Goal: Task Accomplishment & Management: Complete application form

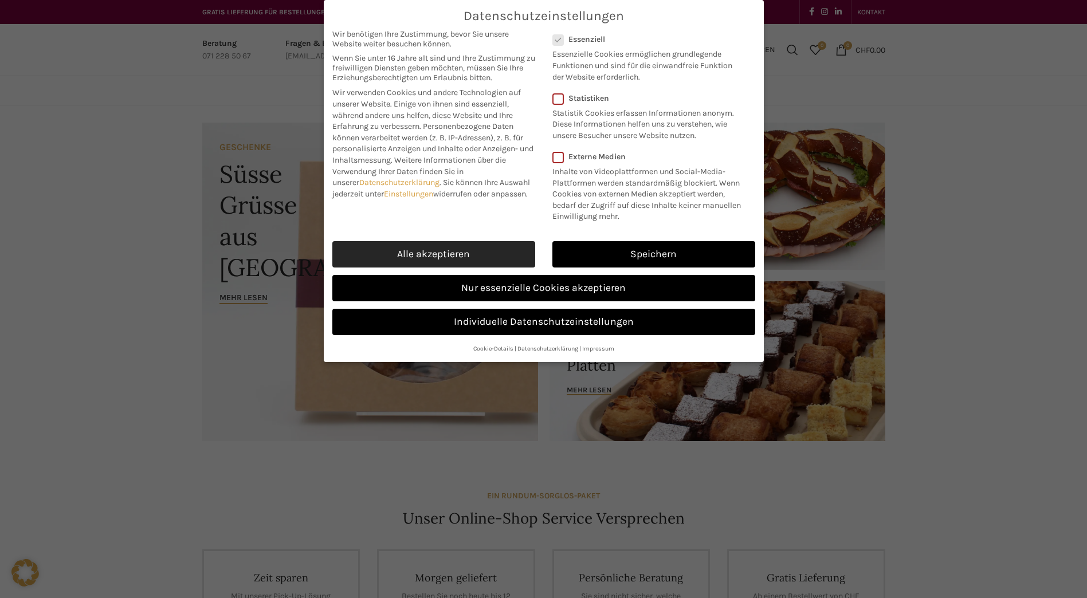
click at [468, 260] on link "Alle akzeptieren" at bounding box center [433, 254] width 203 height 26
checkbox input "true"
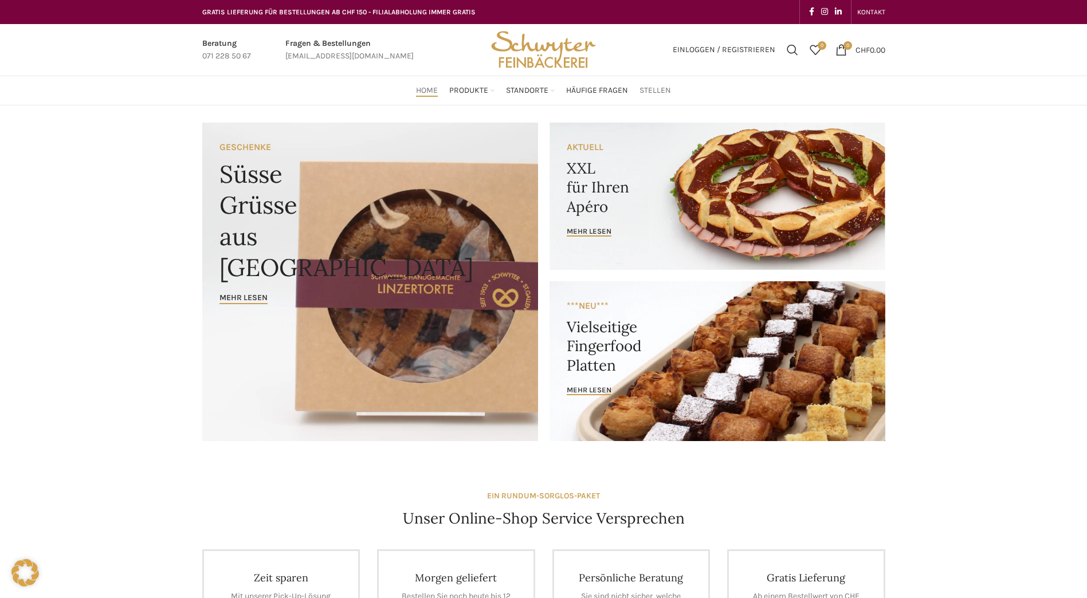
click at [658, 93] on span "Stellen" at bounding box center [656, 90] width 32 height 11
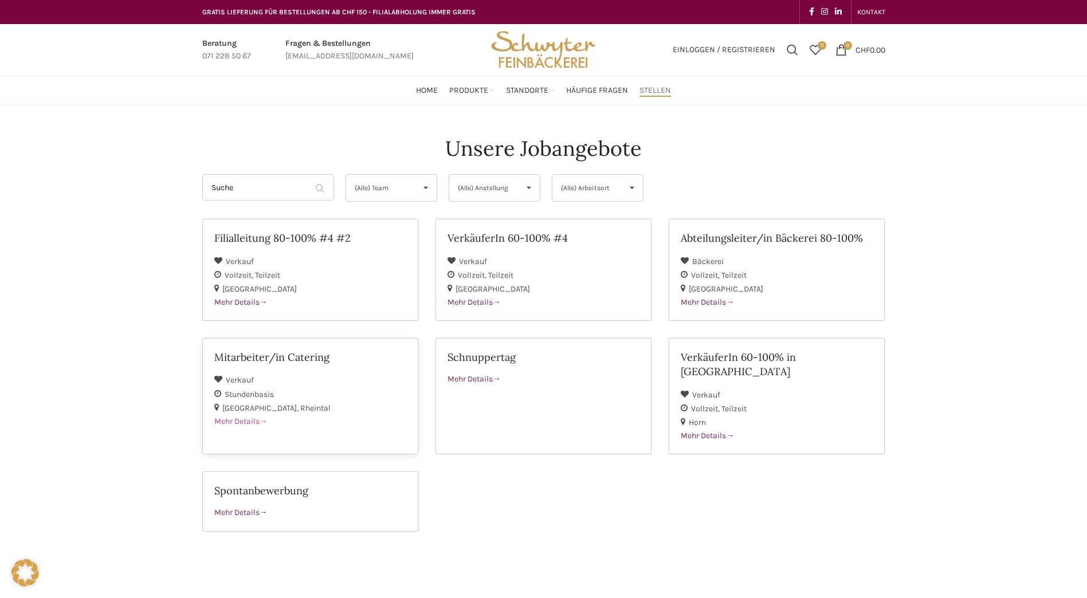
click at [235, 419] on span "Mehr Details" at bounding box center [240, 422] width 53 height 10
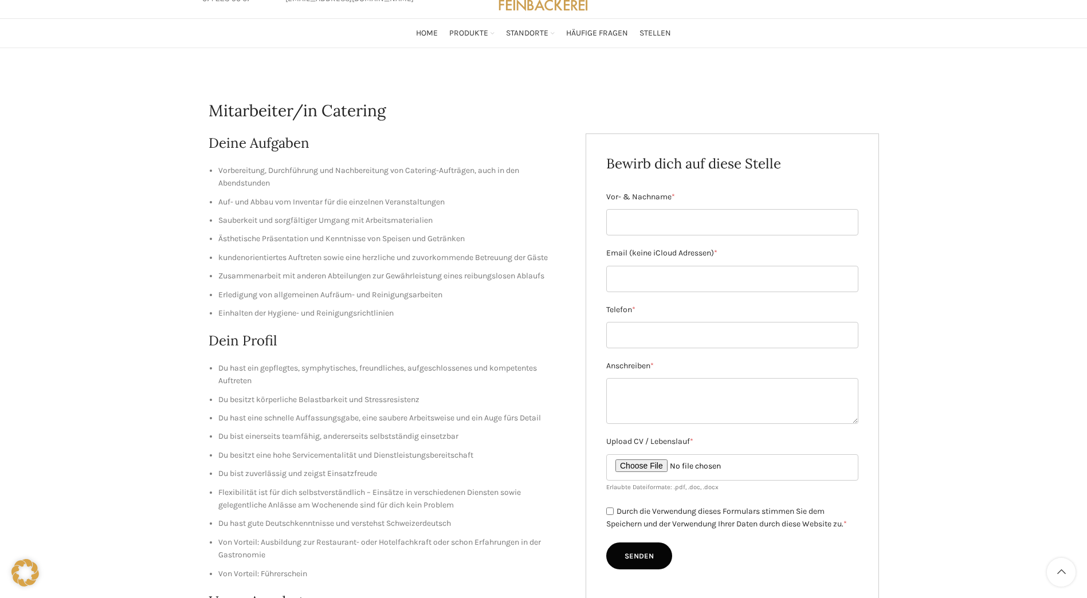
scroll to position [115, 0]
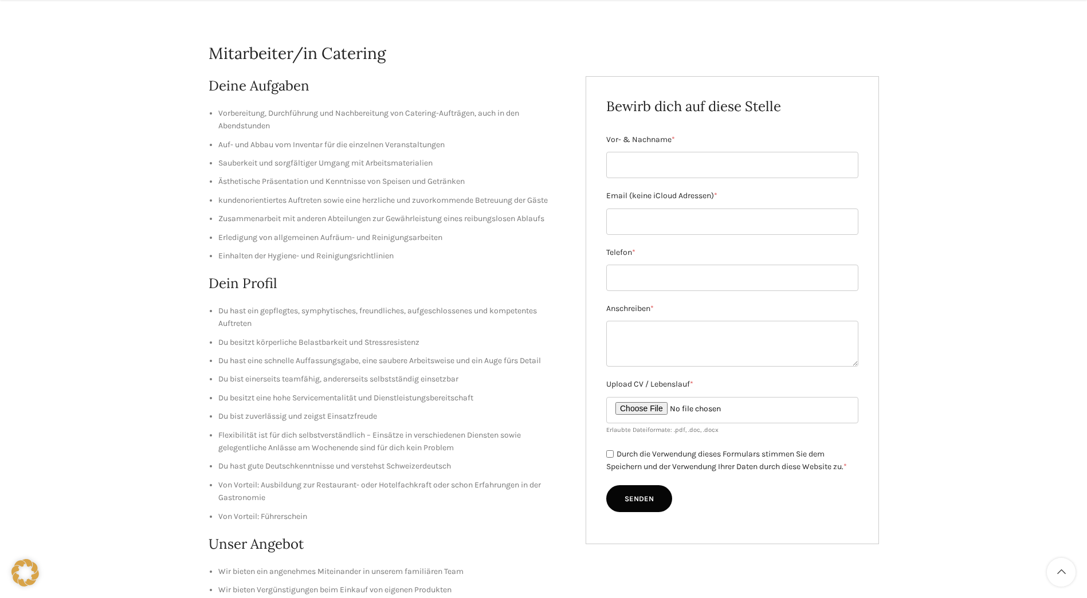
click at [142, 193] on div "Mitarbeiter/in Catering Deine Aufgaben Vorbereitung, Durchführung und Nachberei…" at bounding box center [543, 409] width 1087 height 836
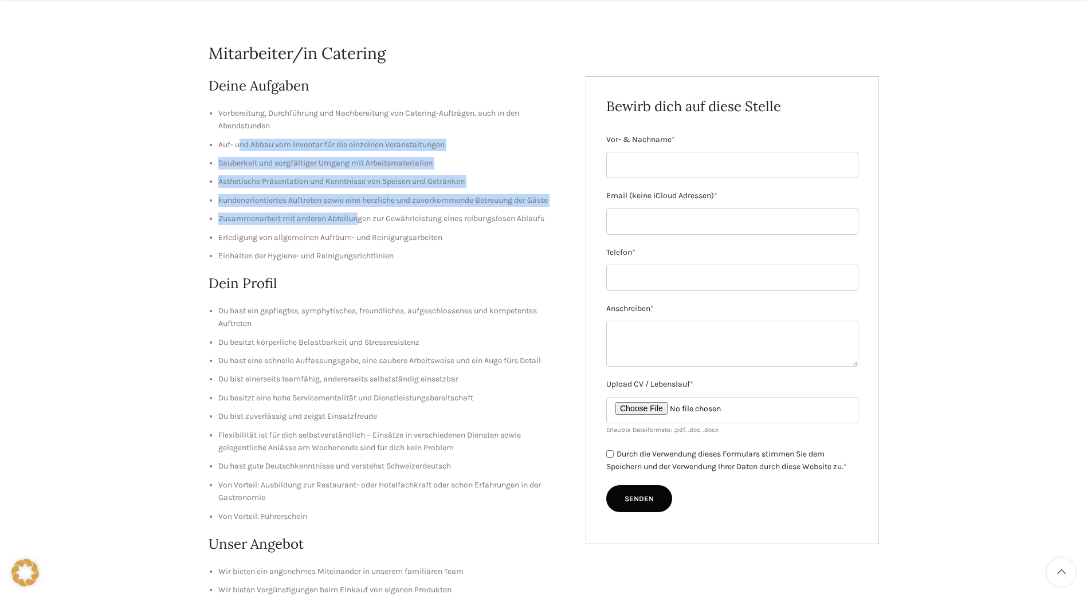
drag, startPoint x: 238, startPoint y: 146, endPoint x: 363, endPoint y: 214, distance: 142.4
click at [363, 214] on ul "Vorbereitung, Durchführung und Nachbereitung von Catering-Aufträgen, auch in de…" at bounding box center [389, 185] width 361 height 156
click at [190, 205] on div "Mitarbeiter/in Catering Deine Aufgaben Vorbereitung, Durchführung und Nachberei…" at bounding box center [543, 409] width 1087 height 836
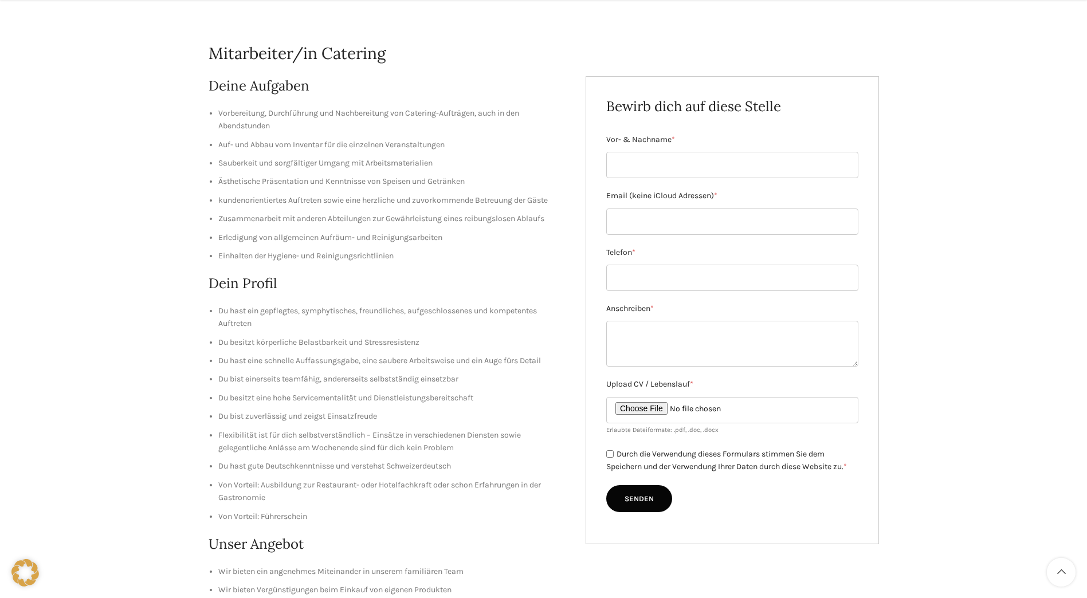
click at [185, 211] on div "Mitarbeiter/in Catering Deine Aufgaben Vorbereitung, Durchführung und Nachberei…" at bounding box center [543, 409] width 1087 height 836
click at [187, 199] on div "Mitarbeiter/in Catering Deine Aufgaben Vorbereitung, Durchführung und Nachberei…" at bounding box center [543, 409] width 1087 height 836
click at [143, 256] on div "Mitarbeiter/in Catering Deine Aufgaben Vorbereitung, Durchführung und Nachberei…" at bounding box center [543, 409] width 1087 height 836
click at [150, 275] on div "Mitarbeiter/in Catering Deine Aufgaben Vorbereitung, Durchführung und Nachberei…" at bounding box center [543, 409] width 1087 height 836
drag, startPoint x: 177, startPoint y: 265, endPoint x: 150, endPoint y: 272, distance: 27.2
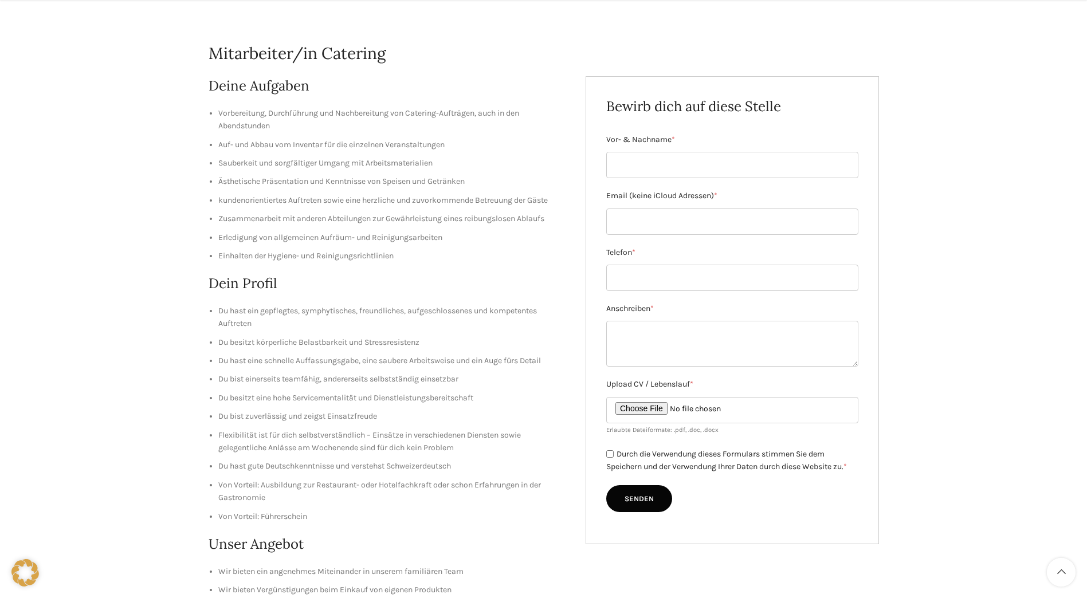
click at [160, 266] on div "Mitarbeiter/in Catering Deine Aufgaben Vorbereitung, Durchführung und Nachberei…" at bounding box center [543, 409] width 1087 height 836
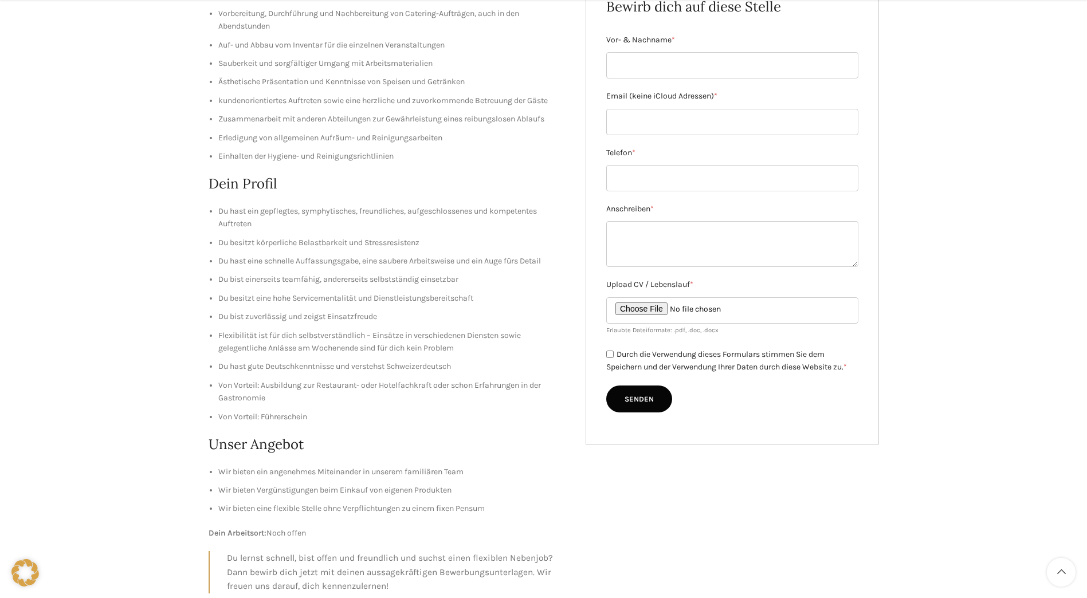
scroll to position [229, 0]
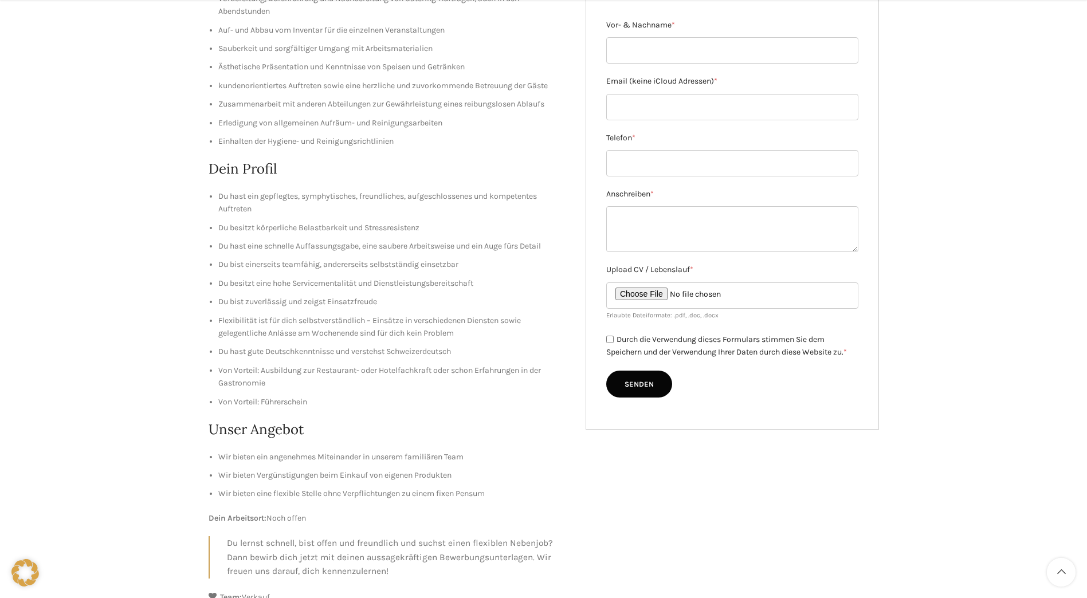
click at [366, 394] on ul "Du hast ein gepflegtes, symphytisches, freundliches, aufgeschlossenes und kompe…" at bounding box center [389, 299] width 361 height 218
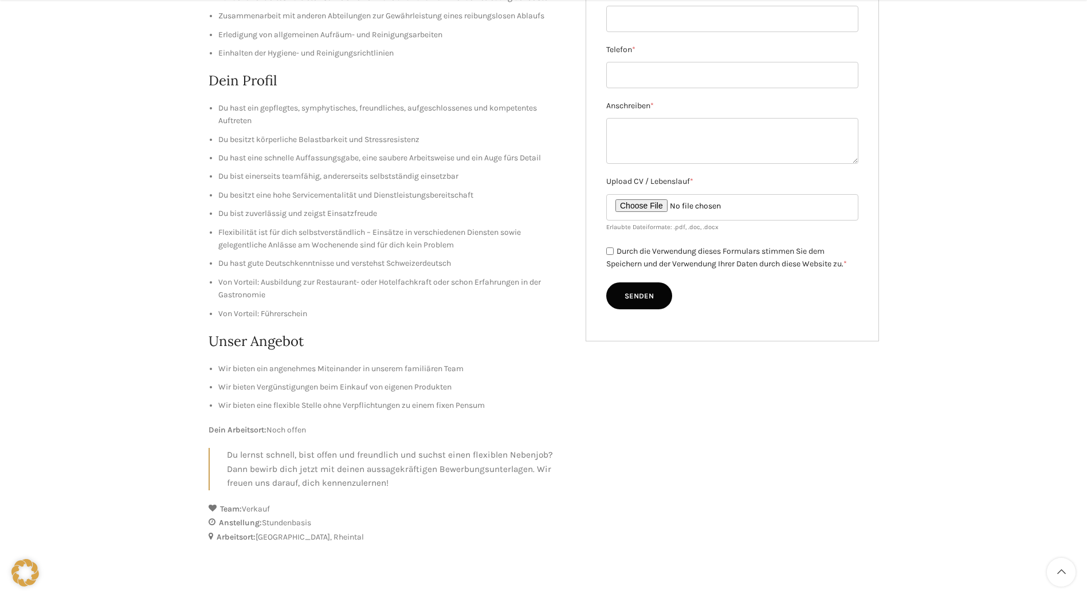
scroll to position [344, 0]
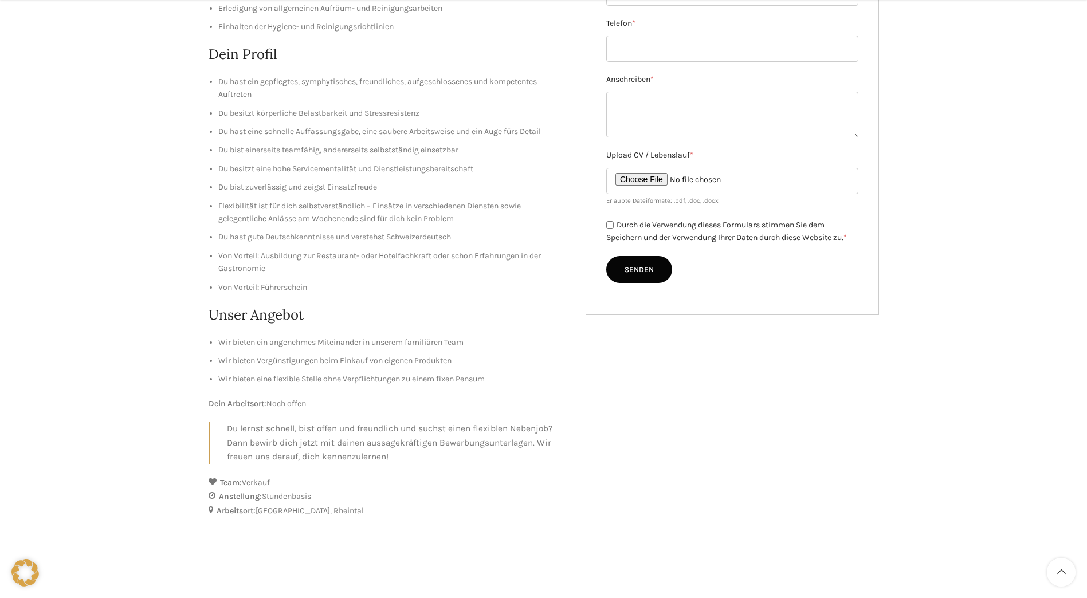
click at [480, 374] on li "Wir bieten eine flexible Stelle ohne Verpflichtungen zu einem fixen Pensum" at bounding box center [393, 379] width 351 height 13
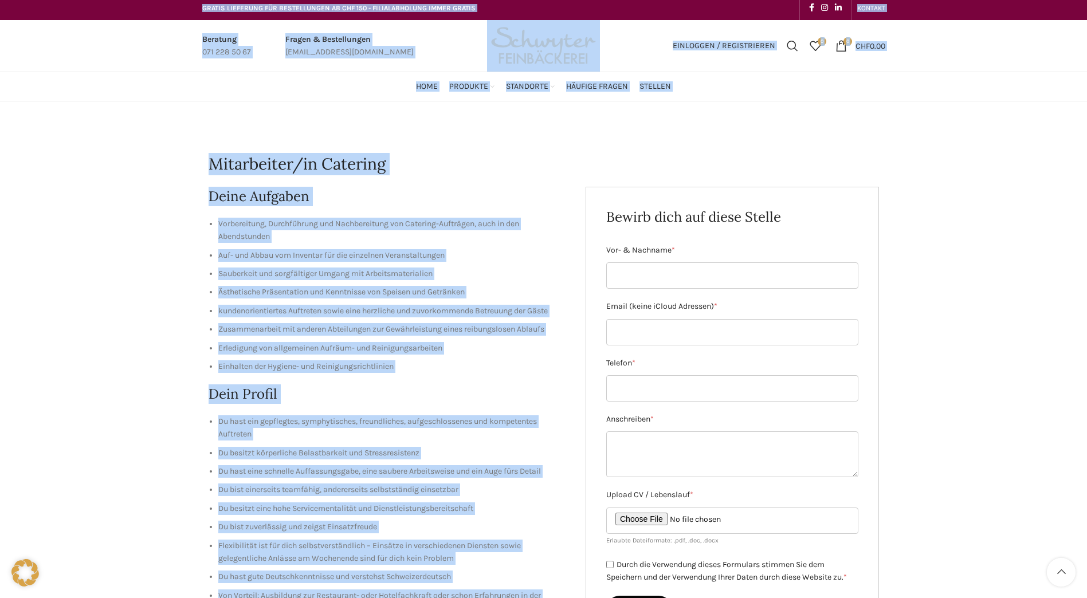
scroll to position [0, 0]
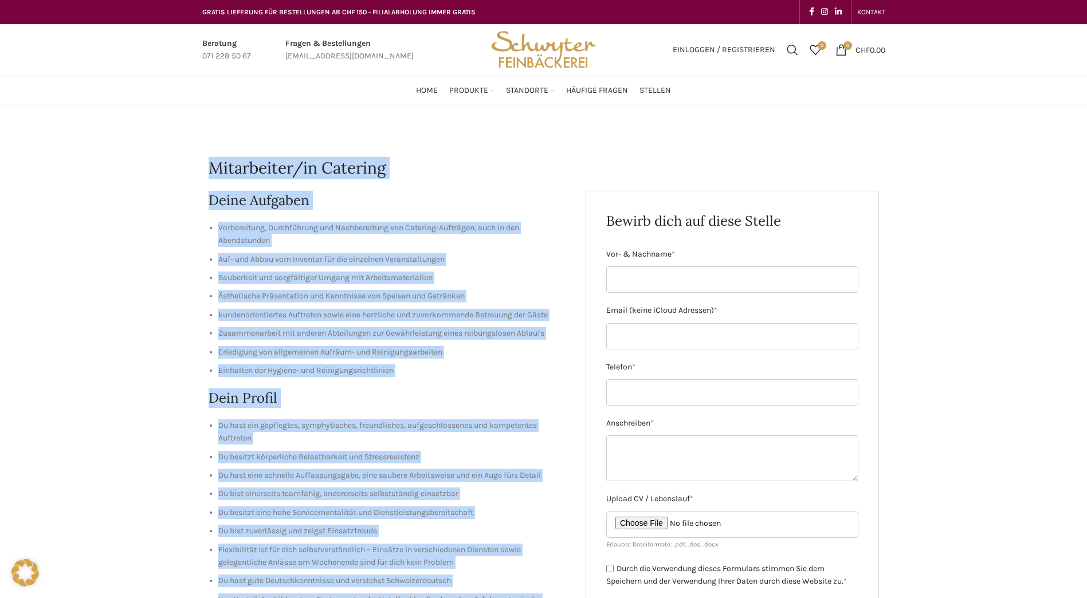
drag, startPoint x: 288, startPoint y: 508, endPoint x: 161, endPoint y: 155, distance: 375.1
click at [161, 155] on div "Mitarbeiter/in Catering Deine Aufgaben Vorbereitung, Durchführung und Nachberei…" at bounding box center [543, 523] width 1087 height 836
copy div "Mitarbeiter/in Catering Deine Aufgaben Vorbereitung, Durchführung und Nachberei…"
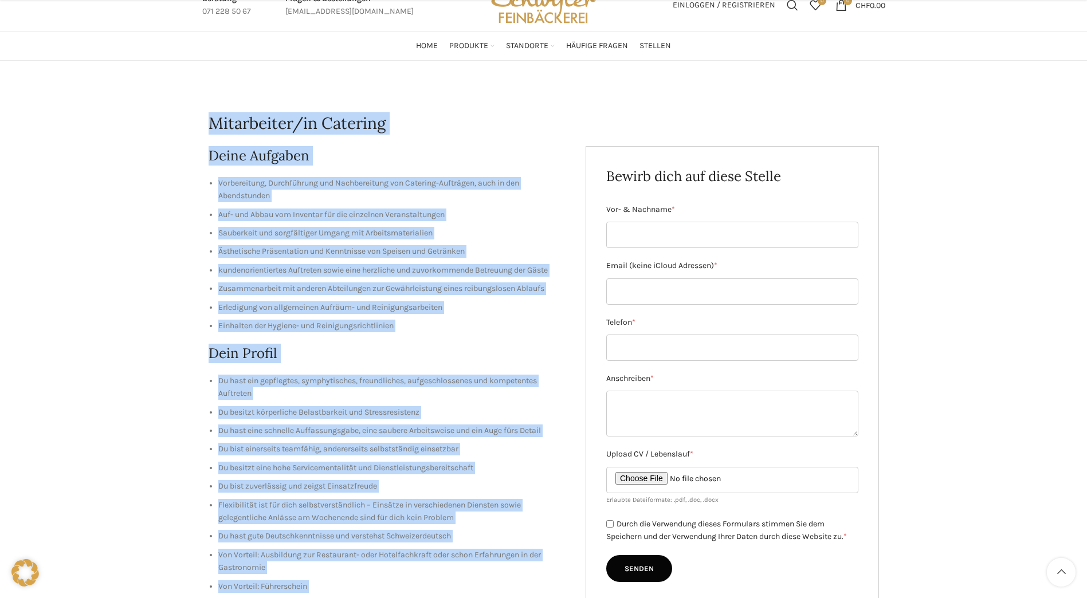
scroll to position [115, 0]
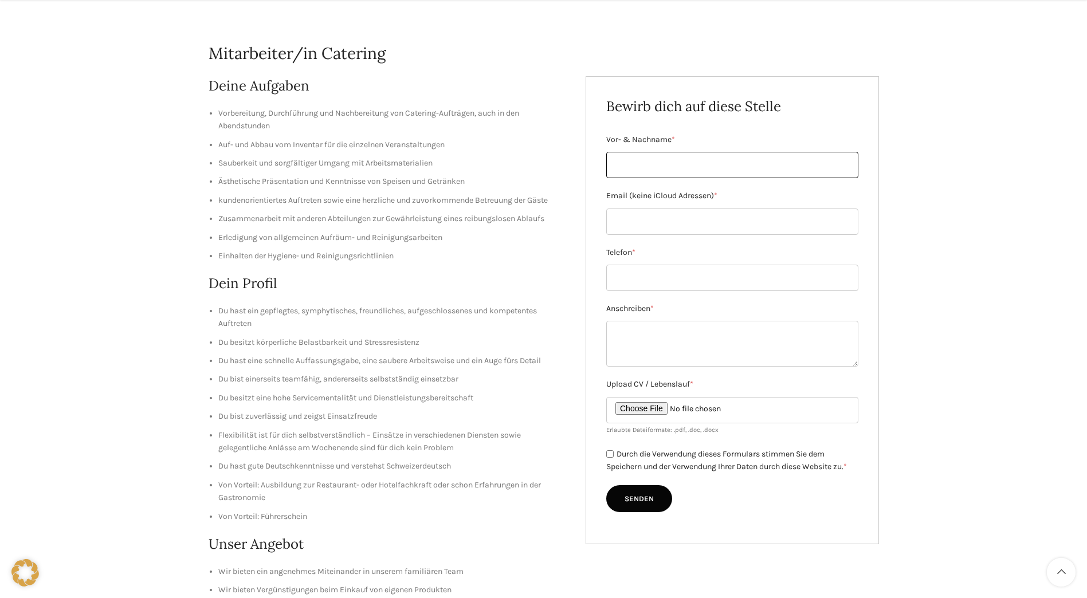
click at [636, 165] on input "Vor- & Nachname *" at bounding box center [732, 165] width 252 height 26
click at [657, 159] on input "Harbin" at bounding box center [732, 165] width 252 height 26
type input "Harbin Misimi"
click at [694, 214] on input "Email (keine iCloud Adressen) *" at bounding box center [732, 222] width 252 height 26
type input "harbin.misimi@hotmail.com"
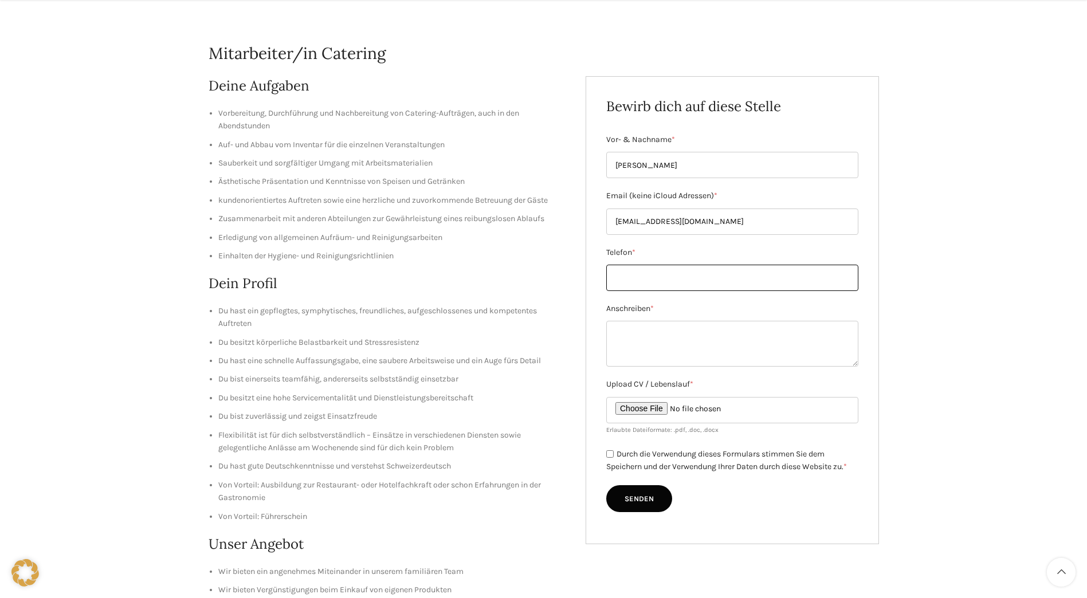
click at [656, 285] on input "Telefon *" at bounding box center [732, 278] width 252 height 26
type input "0764553055"
click at [650, 340] on textarea "Anschreiben *" at bounding box center [732, 344] width 252 height 46
paste textarea "Sehr geehrtes Team Mit grossem Interesse habe ich Ihre Ausschreibung für die St…"
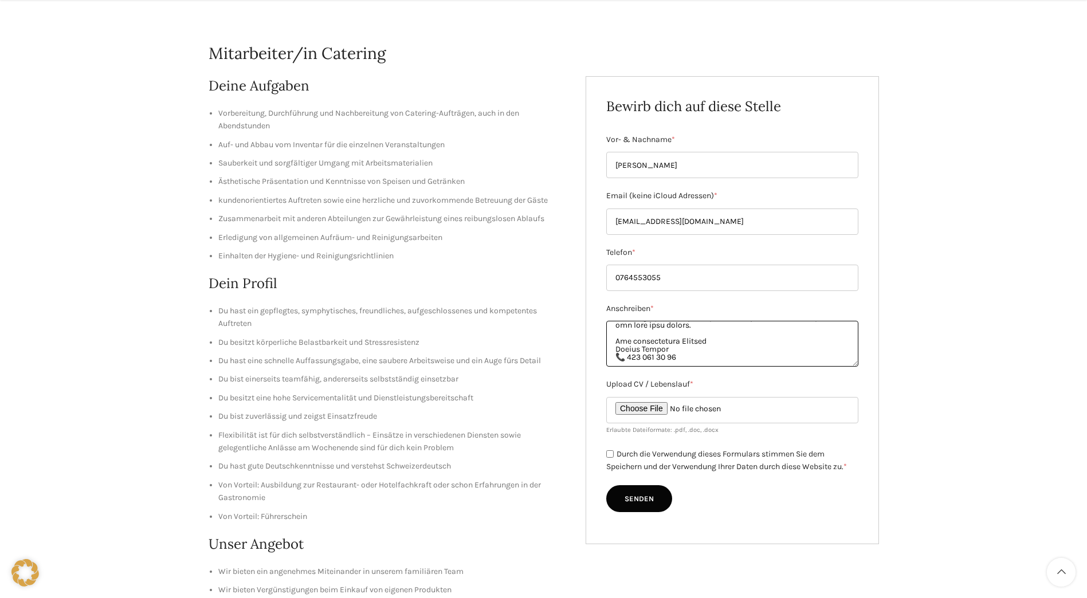
scroll to position [197, 0]
type textarea "Sehr geehrtes Team Mit grossem Interesse habe ich Ihre Ausschreibung für die St…"
click at [665, 426] on small "Erlaubte Dateiformate: .pdf, .doc, .docx" at bounding box center [662, 429] width 112 height 7
click at [659, 413] on input "Upload CV / Lebenslauf *" at bounding box center [732, 410] width 252 height 26
type input "C:\fakepath\Lebenslauf_HM.pdf"
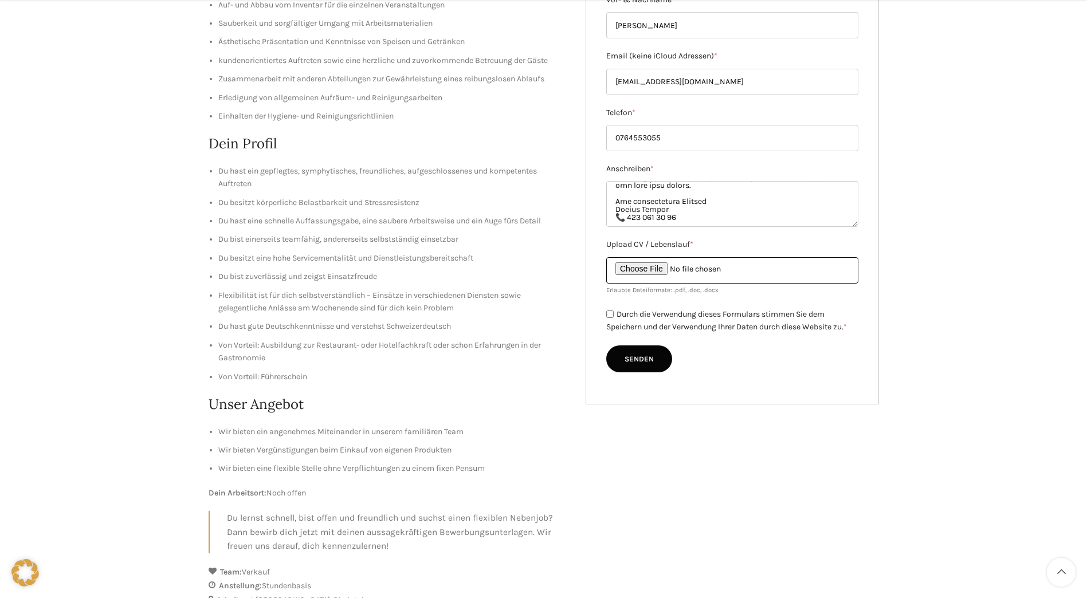
scroll to position [287, 0]
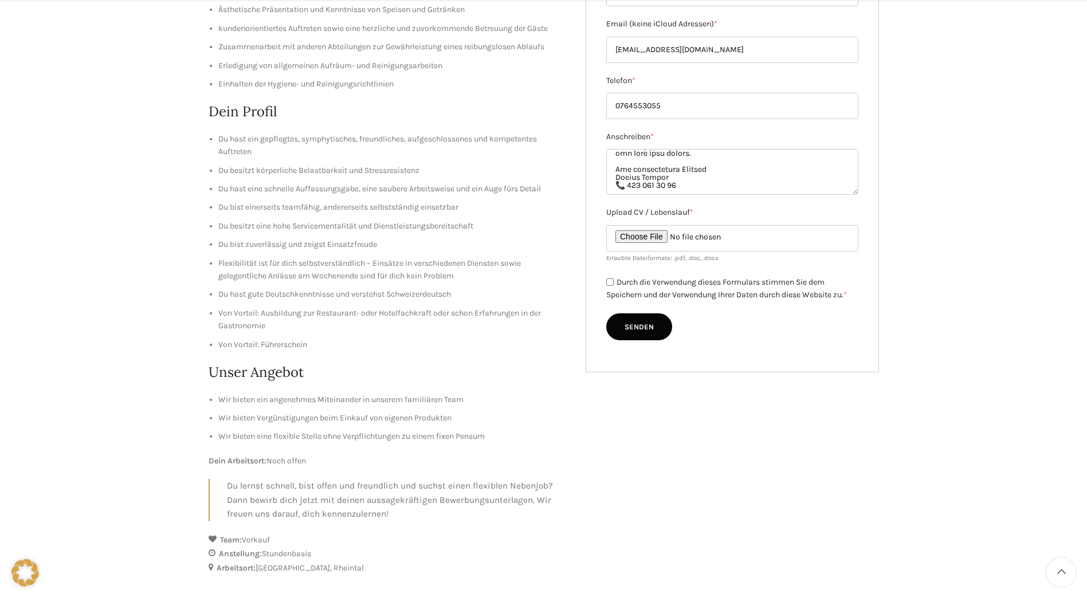
click at [610, 280] on input "Durch die Verwendung dieses Formulars stimmen Sie dem Speichern und der Verwend…" at bounding box center [609, 282] width 7 height 7
checkbox input "true"
click at [710, 170] on textarea "Anschreiben *" at bounding box center [732, 172] width 252 height 46
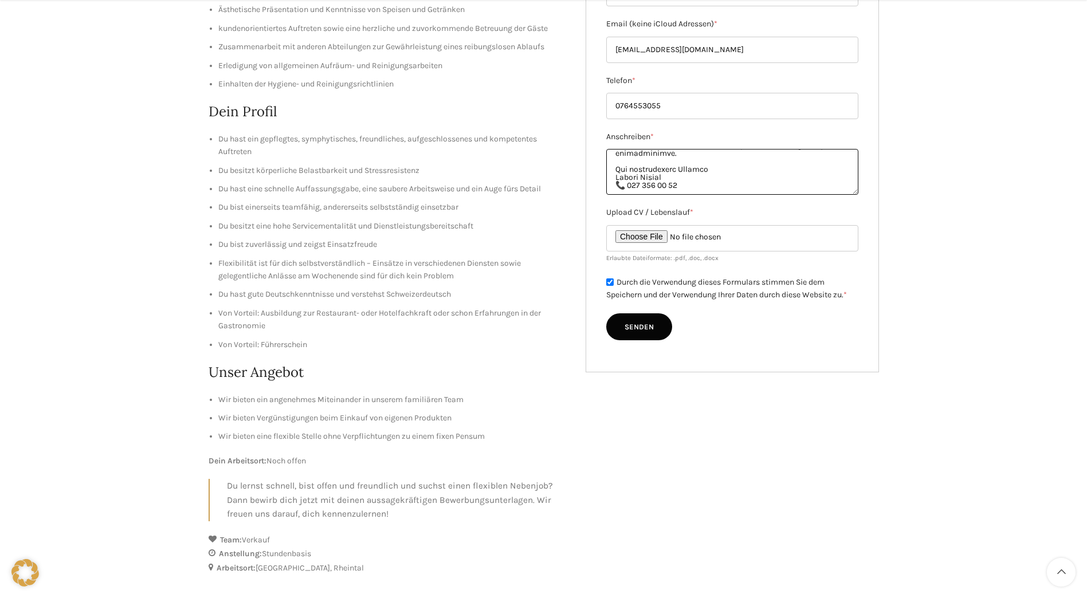
type textarea "Sehr geehrtes Team Mit grossem Interesse habe ich Ihre Ausschreibung für die St…"
click at [395, 233] on ul "Du hast ein gepflegtes, symphytisches, freundliches, aufgeschlossenes und kompe…" at bounding box center [389, 242] width 361 height 218
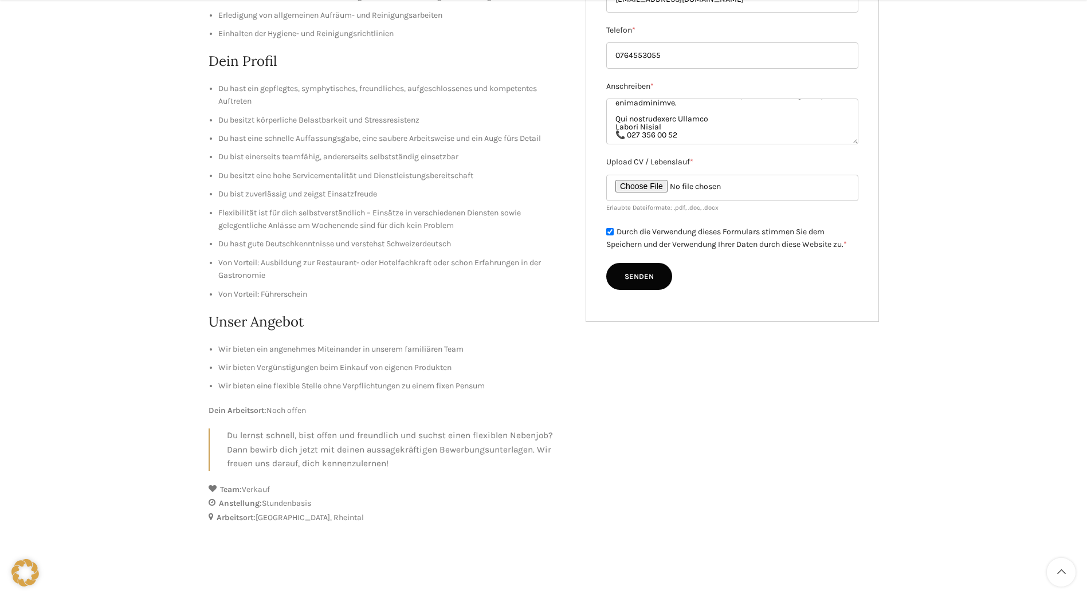
scroll to position [401, 0]
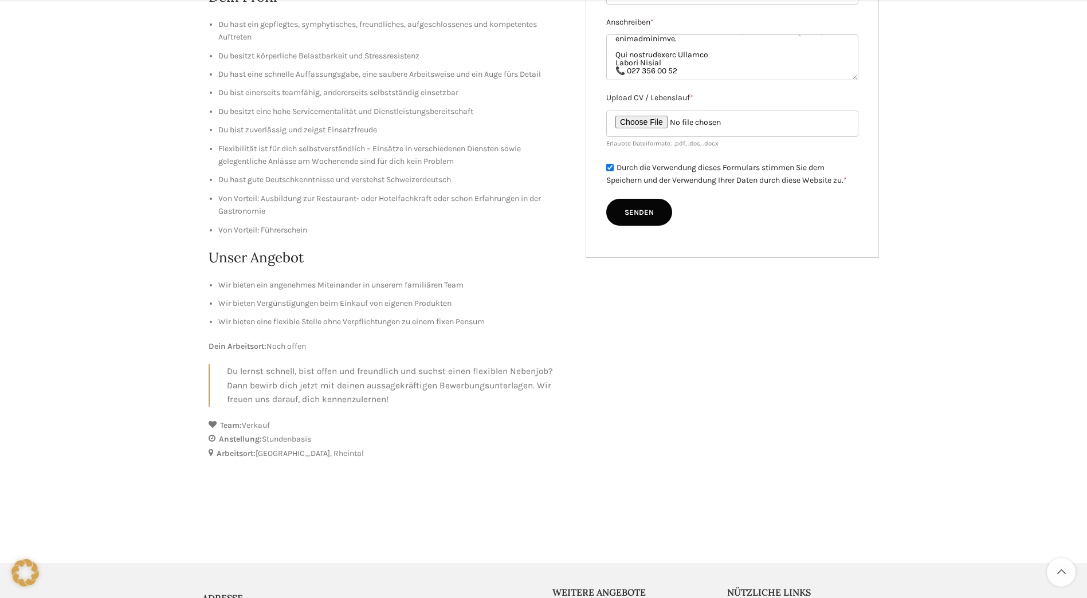
click at [394, 359] on div "Deine Aufgaben Vorbereitung, Durchführung und Nachbereitung von Catering-Aufträ…" at bounding box center [389, 98] width 361 height 617
click at [637, 212] on input "Senden" at bounding box center [639, 213] width 66 height 28
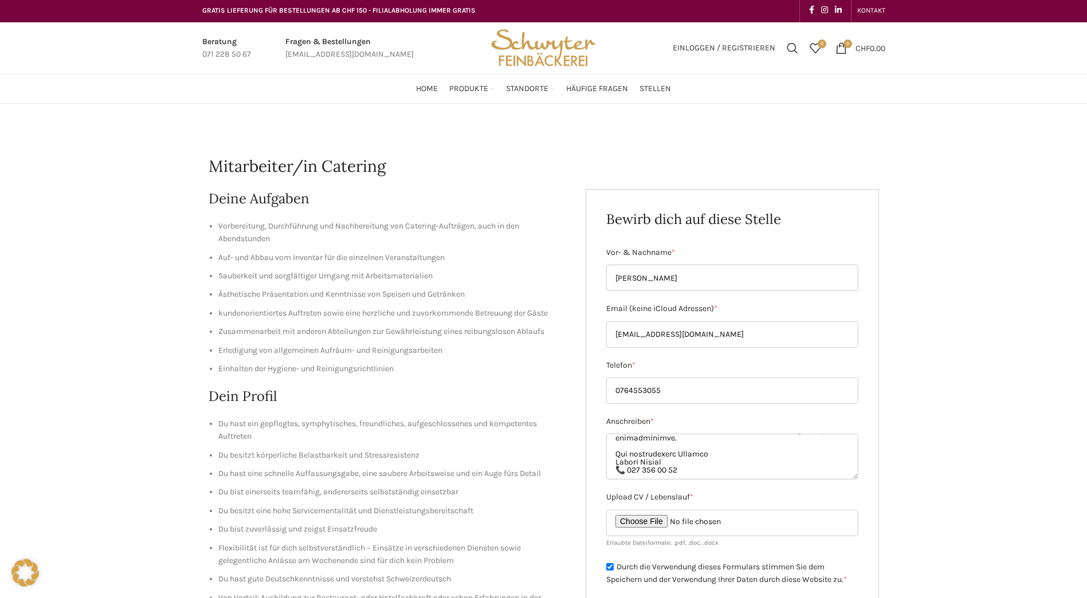
scroll to position [0, 0]
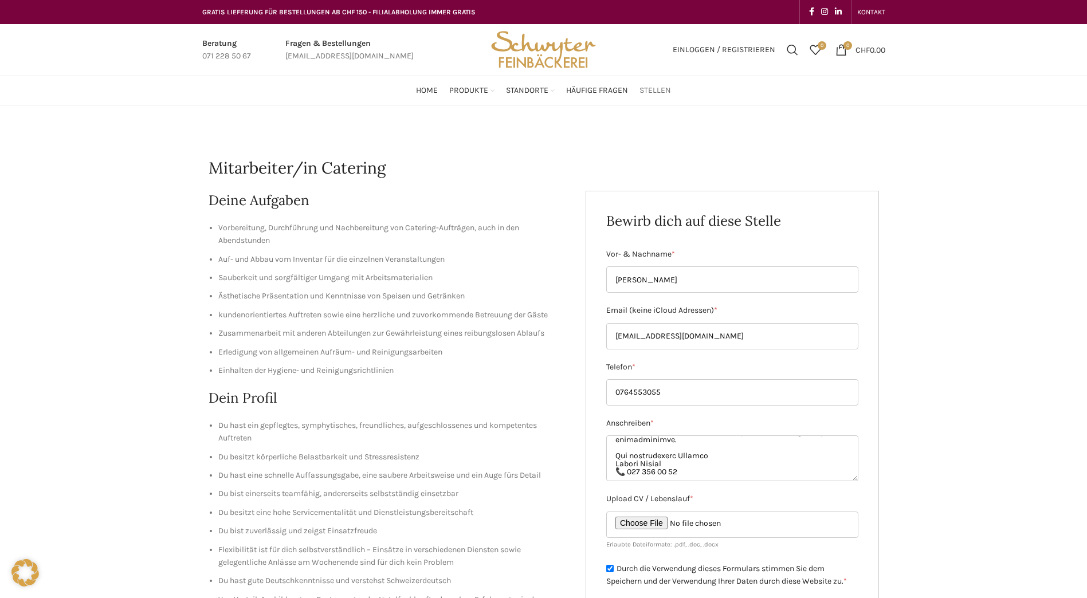
type input "Senden"
click at [655, 89] on span "Stellen" at bounding box center [656, 90] width 32 height 11
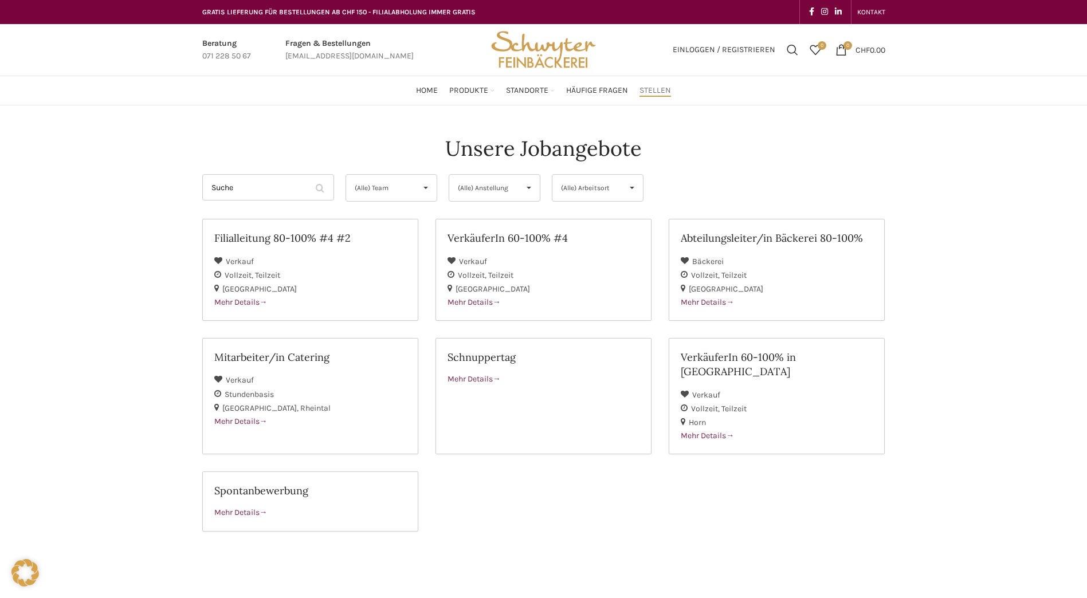
click at [545, 484] on div "Filialleitung 80-100% #4 #2 Verkauf Vollzeit Teilzeit St. Gallen Mehr Details V…" at bounding box center [544, 384] width 700 height 330
click at [757, 388] on div "Verkauf Vollzeit Teilzeit Horn" at bounding box center [777, 409] width 192 height 42
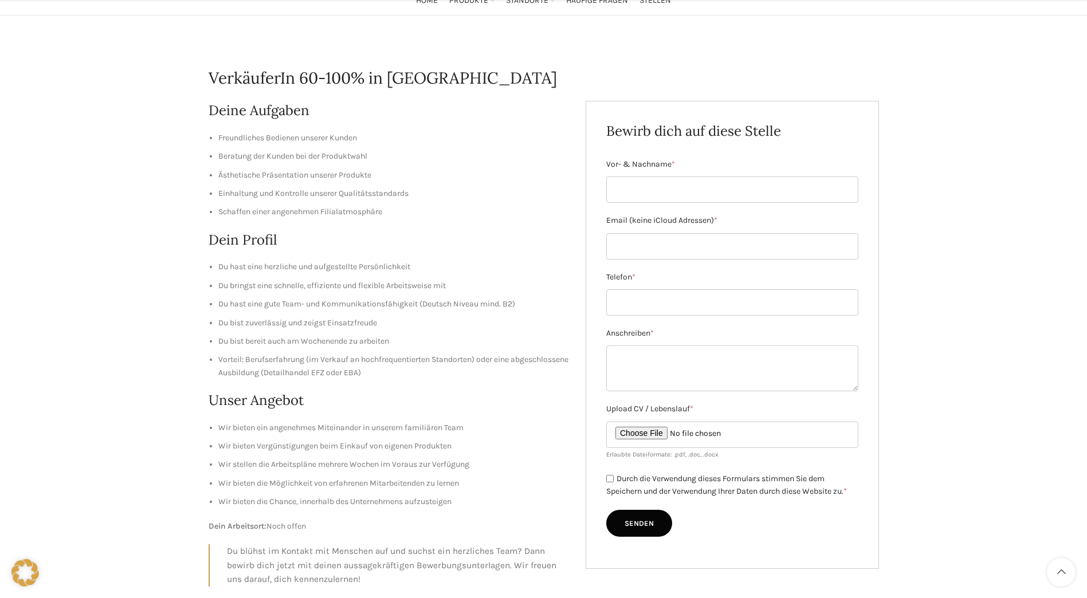
scroll to position [115, 0]
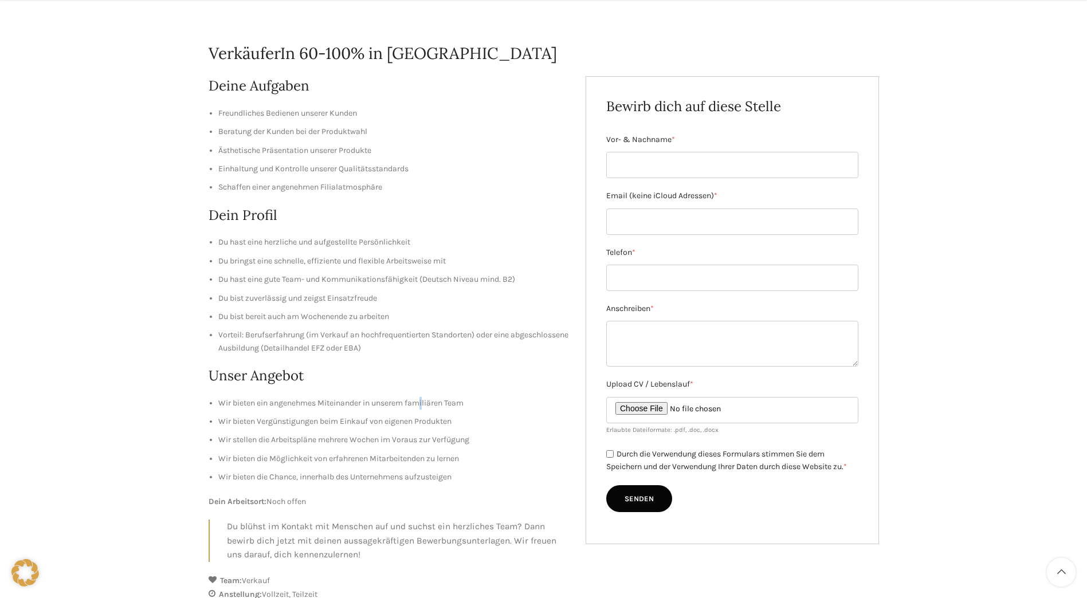
click at [426, 406] on li "Wir bieten ein angenehmes Miteinander in unserem familiären Team" at bounding box center [393, 403] width 351 height 13
click at [260, 361] on div "Deine Aufgaben Freundliches Bedienen unserer Kunden Beratung der Kunden bei der…" at bounding box center [389, 319] width 361 height 486
click at [401, 376] on h2 "Unser Angebot" at bounding box center [389, 375] width 361 height 19
click at [397, 367] on h2 "Unser Angebot" at bounding box center [389, 375] width 361 height 19
click at [422, 384] on h2 "Unser Angebot" at bounding box center [389, 375] width 361 height 19
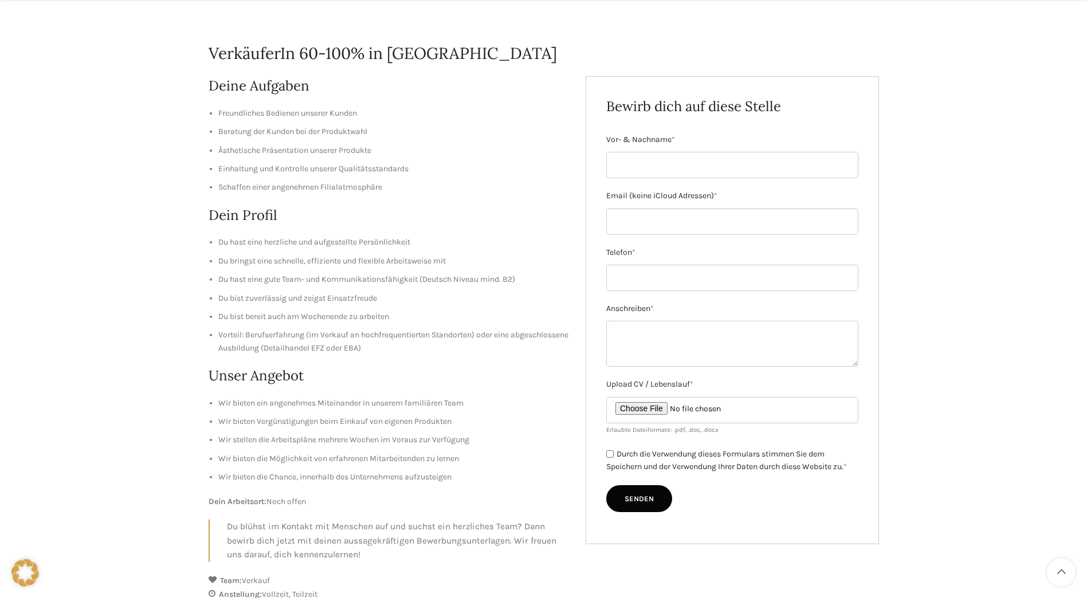
drag, startPoint x: 424, startPoint y: 382, endPoint x: 408, endPoint y: 389, distance: 16.7
click at [402, 383] on h2 "Unser Angebot" at bounding box center [389, 375] width 361 height 19
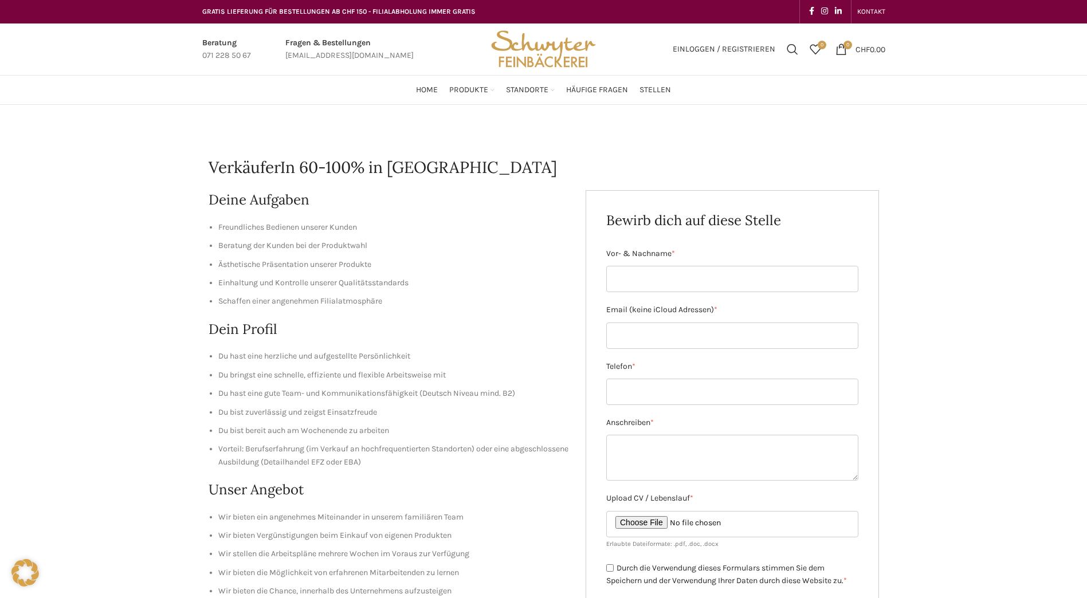
scroll to position [0, 0]
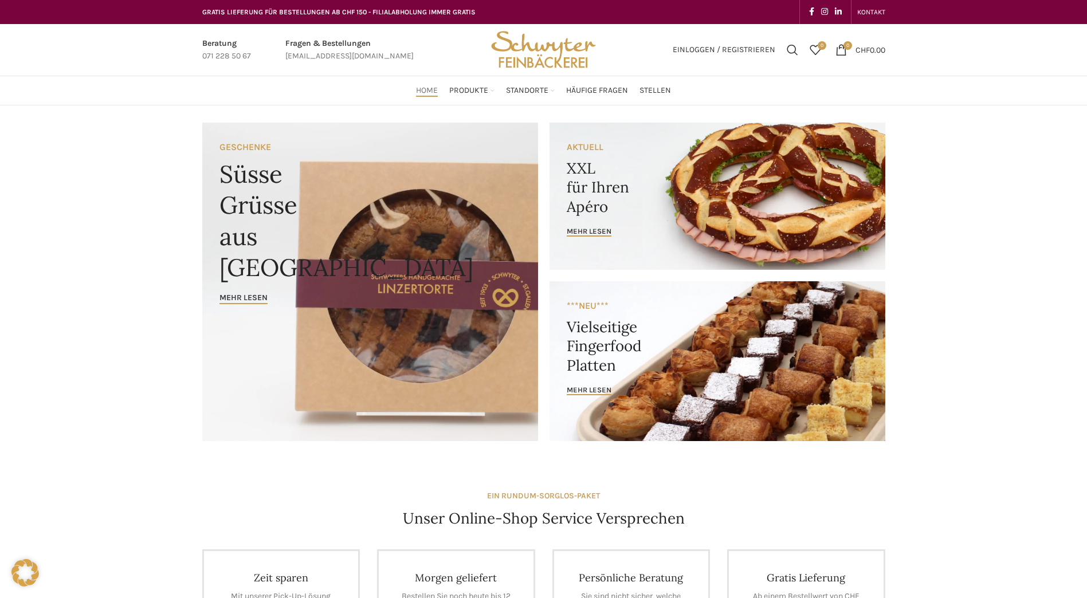
click at [695, 128] on link "Banner link" at bounding box center [718, 196] width 336 height 147
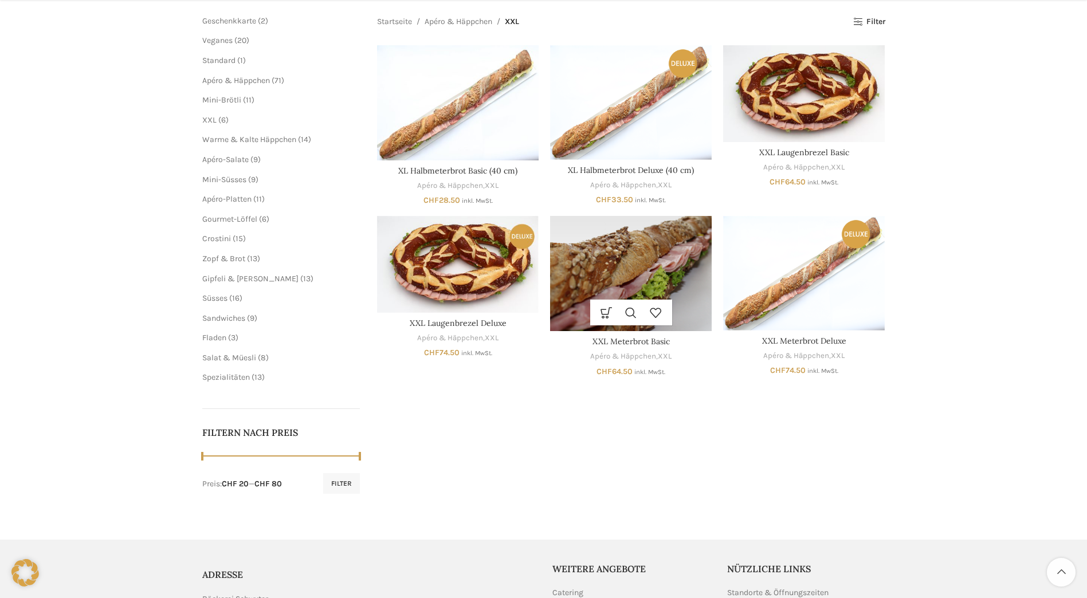
scroll to position [172, 0]
